Goal: Information Seeking & Learning: Learn about a topic

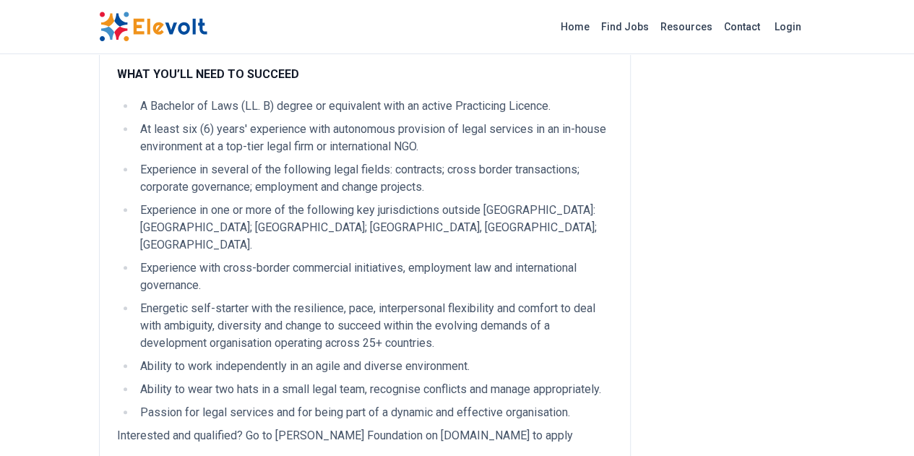
scroll to position [635, 0]
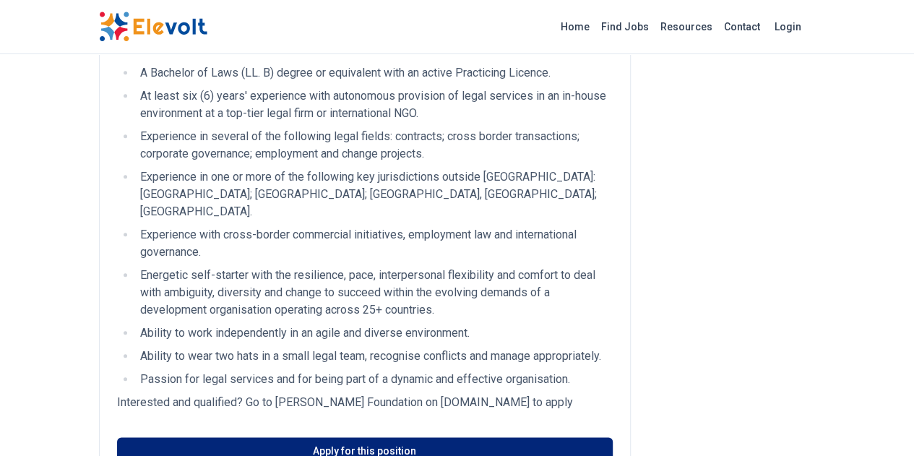
click at [330, 437] on link "Apply for this position" at bounding box center [365, 450] width 496 height 27
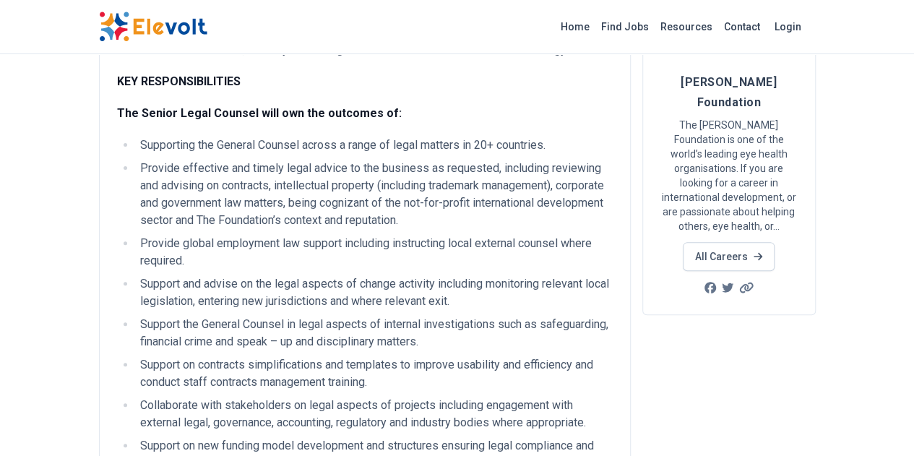
scroll to position [0, 0]
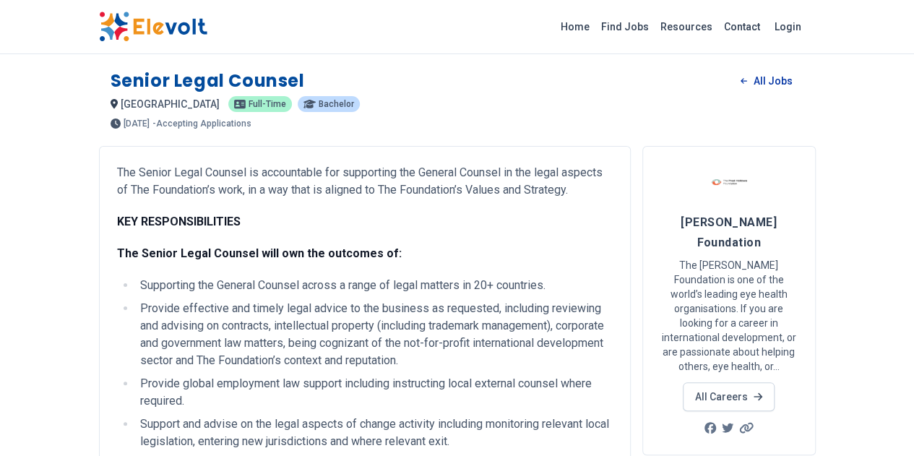
click at [804, 79] on link "All Jobs" at bounding box center [766, 81] width 74 height 22
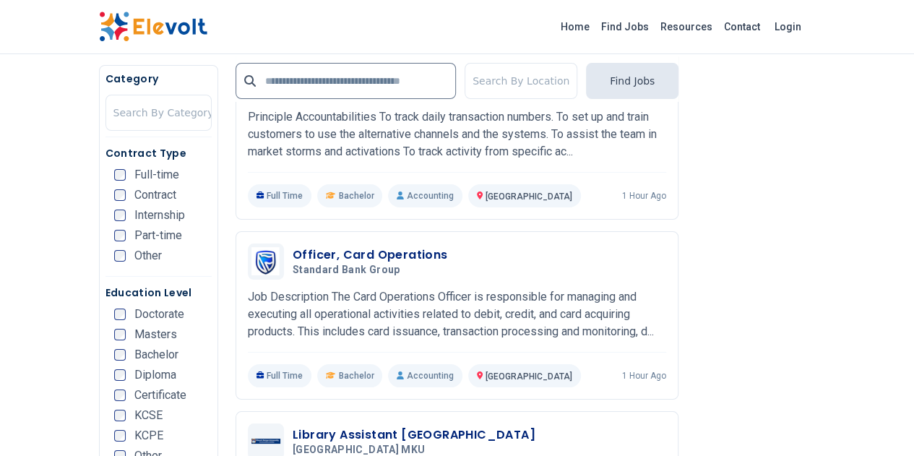
scroll to position [2657, 0]
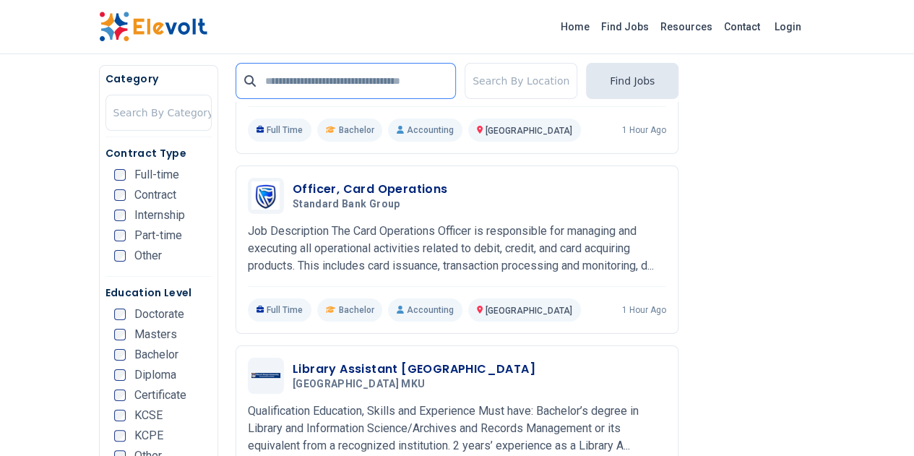
click at [309, 77] on input "text" at bounding box center [346, 81] width 220 height 36
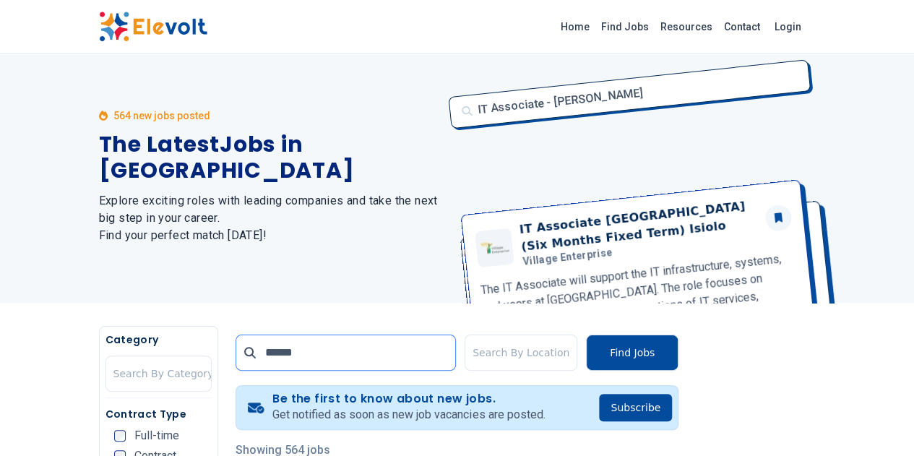
scroll to position [0, 0]
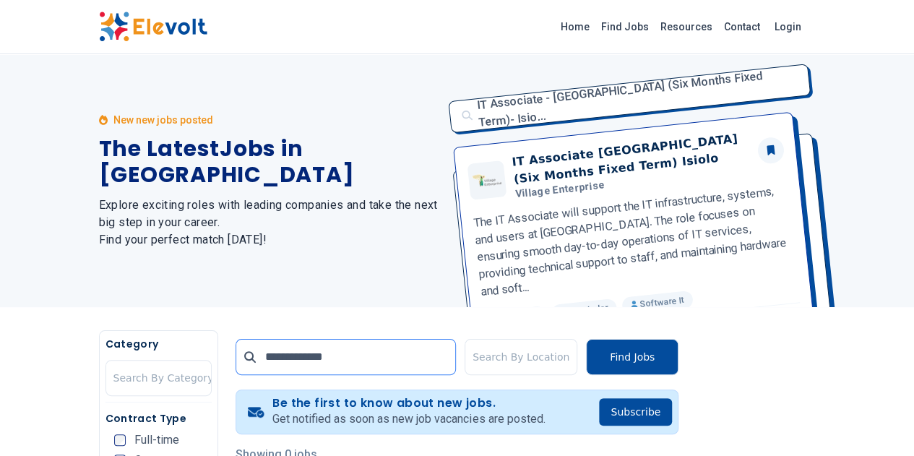
type input "**********"
click at [528, 358] on div at bounding box center [521, 357] width 97 height 29
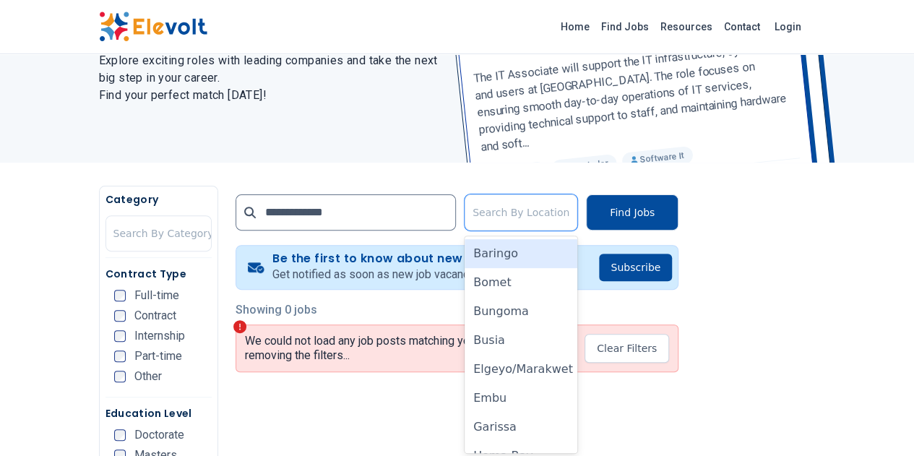
scroll to position [147, 0]
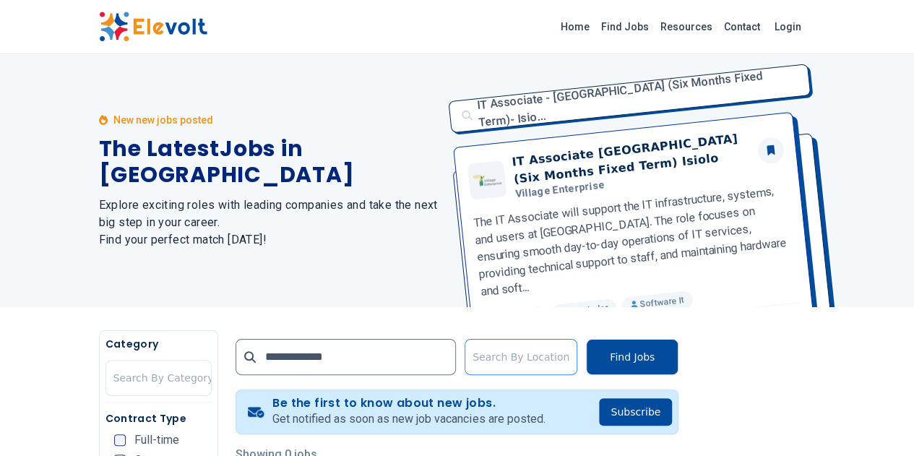
click at [515, 359] on div at bounding box center [521, 357] width 97 height 29
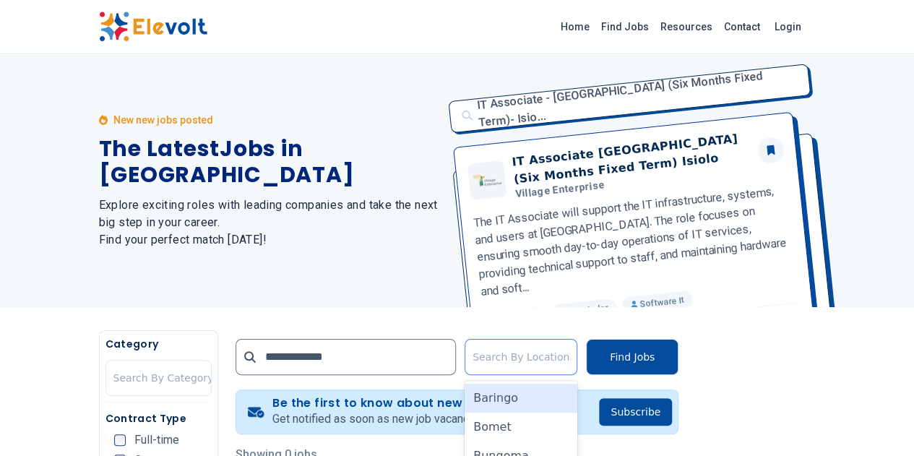
click at [562, 359] on div at bounding box center [521, 357] width 97 height 29
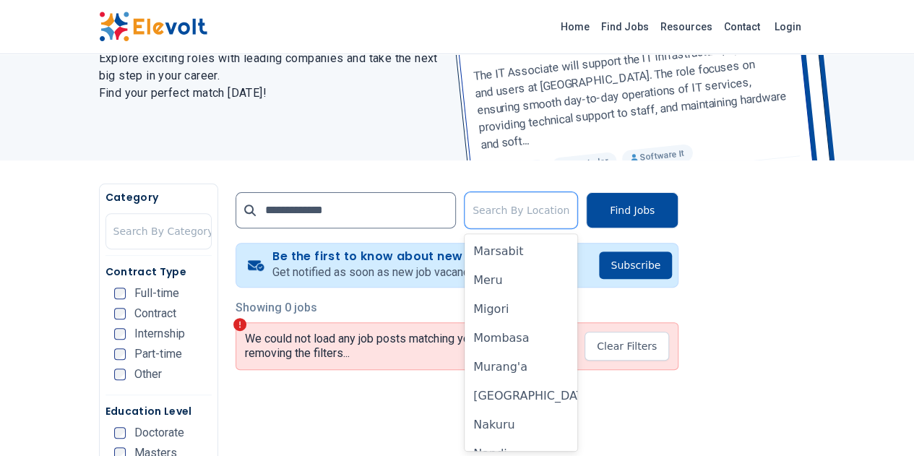
scroll to position [697, 0]
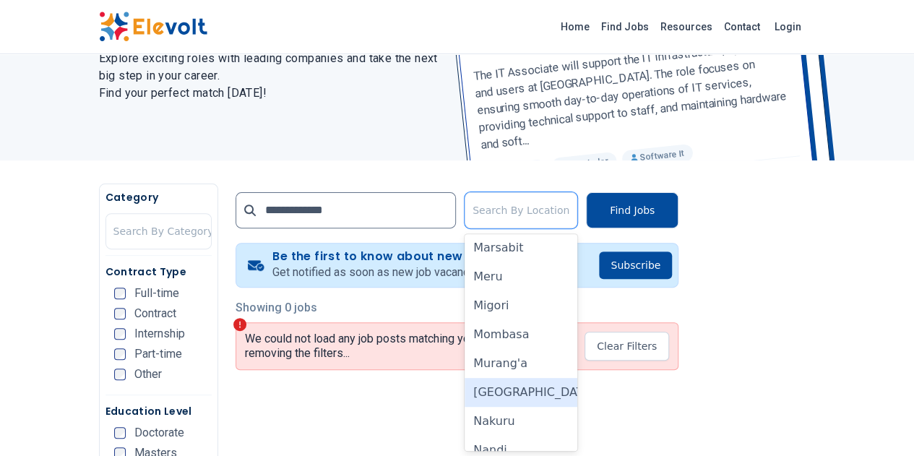
click at [533, 398] on div "[GEOGRAPHIC_DATA]" at bounding box center [521, 392] width 113 height 29
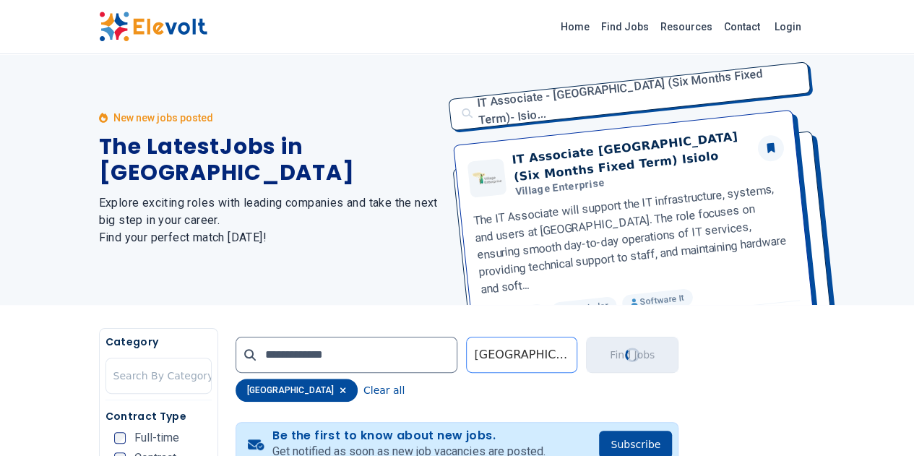
scroll to position [0, 0]
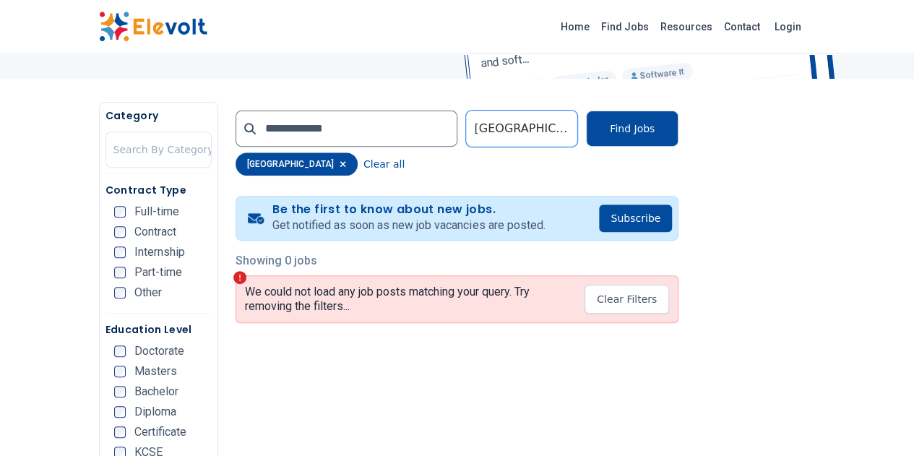
scroll to position [231, 0]
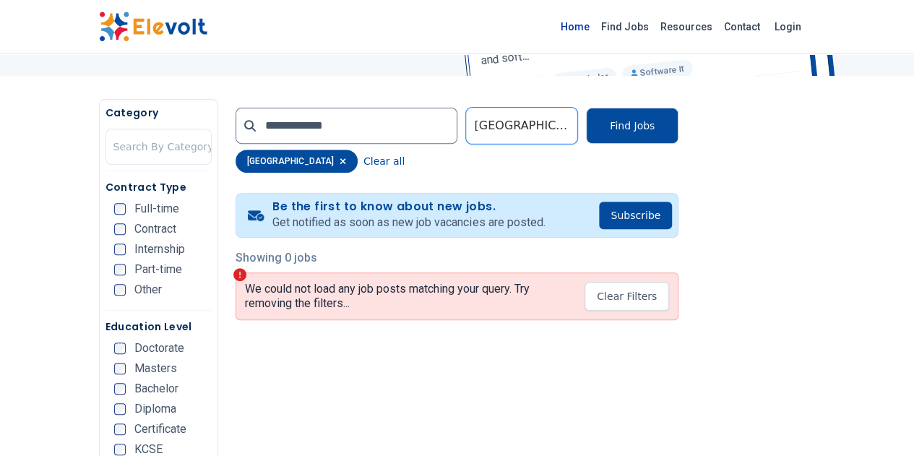
click at [596, 27] on link "Home" at bounding box center [575, 26] width 40 height 23
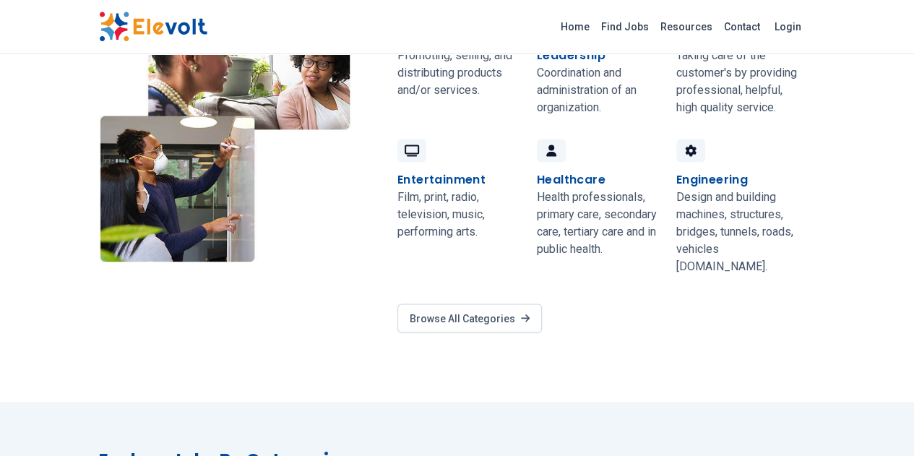
scroll to position [1335, 0]
